Goal: Task Accomplishment & Management: Manage account settings

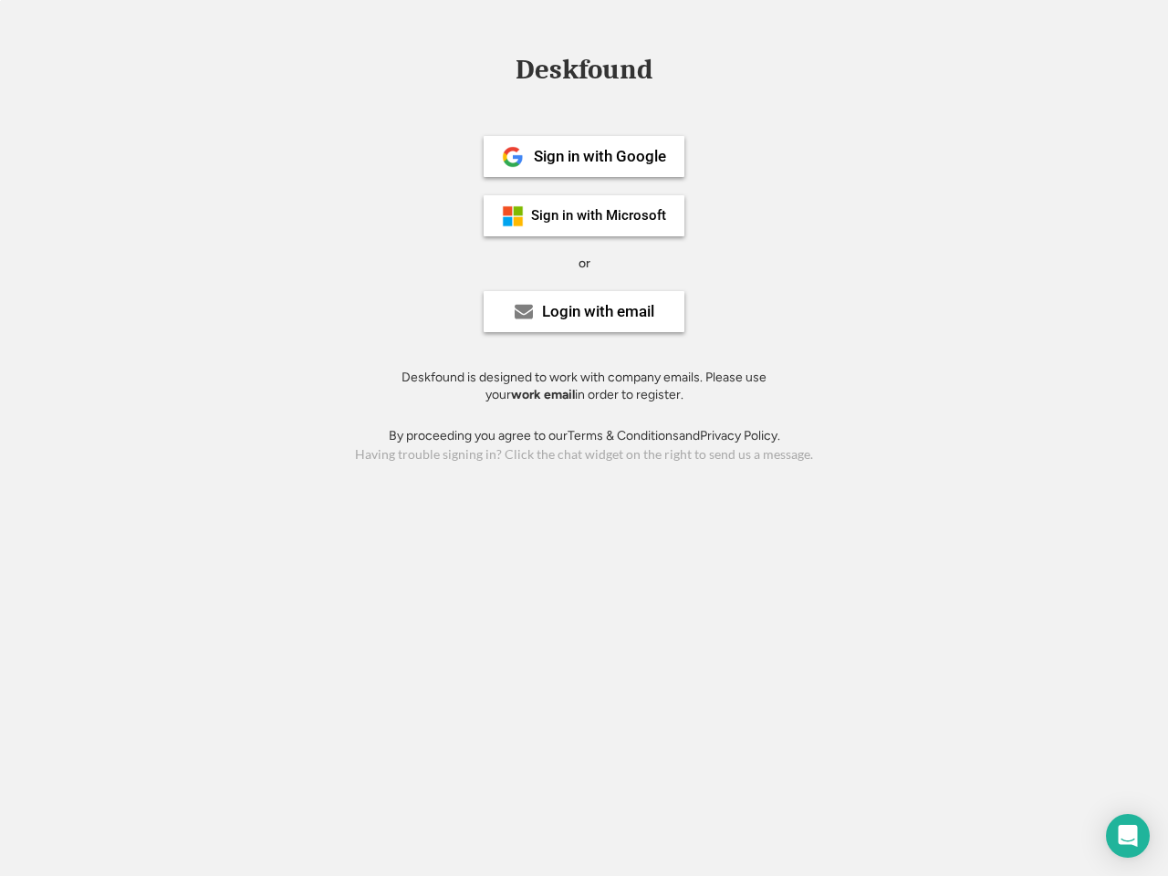
click at [584, 261] on div "or" at bounding box center [585, 264] width 12 height 18
click at [584, 73] on div "Deskfound" at bounding box center [583, 70] width 155 height 28
click at [499, 68] on div "Deskfound" at bounding box center [584, 73] width 1168 height 35
click at [584, 73] on div "Deskfound" at bounding box center [583, 70] width 155 height 28
click at [584, 263] on div "or" at bounding box center [585, 264] width 12 height 18
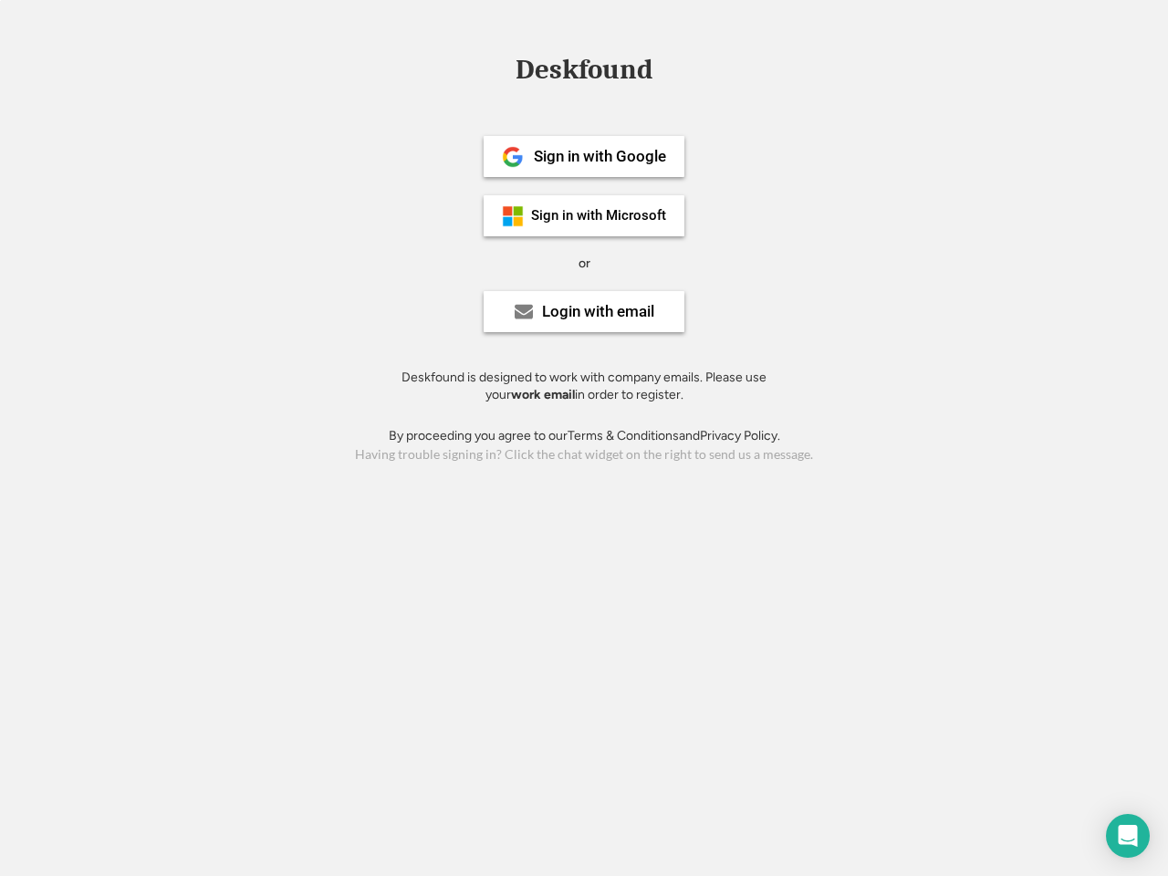
click at [584, 156] on div "Sign in with Google" at bounding box center [600, 157] width 132 height 16
click at [600, 156] on div "Sign in with Google" at bounding box center [600, 157] width 132 height 16
click at [513, 157] on img at bounding box center [513, 157] width 22 height 22
click at [584, 215] on div "Sign in with Microsoft" at bounding box center [598, 216] width 135 height 14
click at [600, 215] on div "Sign in with Microsoft" at bounding box center [598, 216] width 135 height 14
